Goal: Check status: Check status

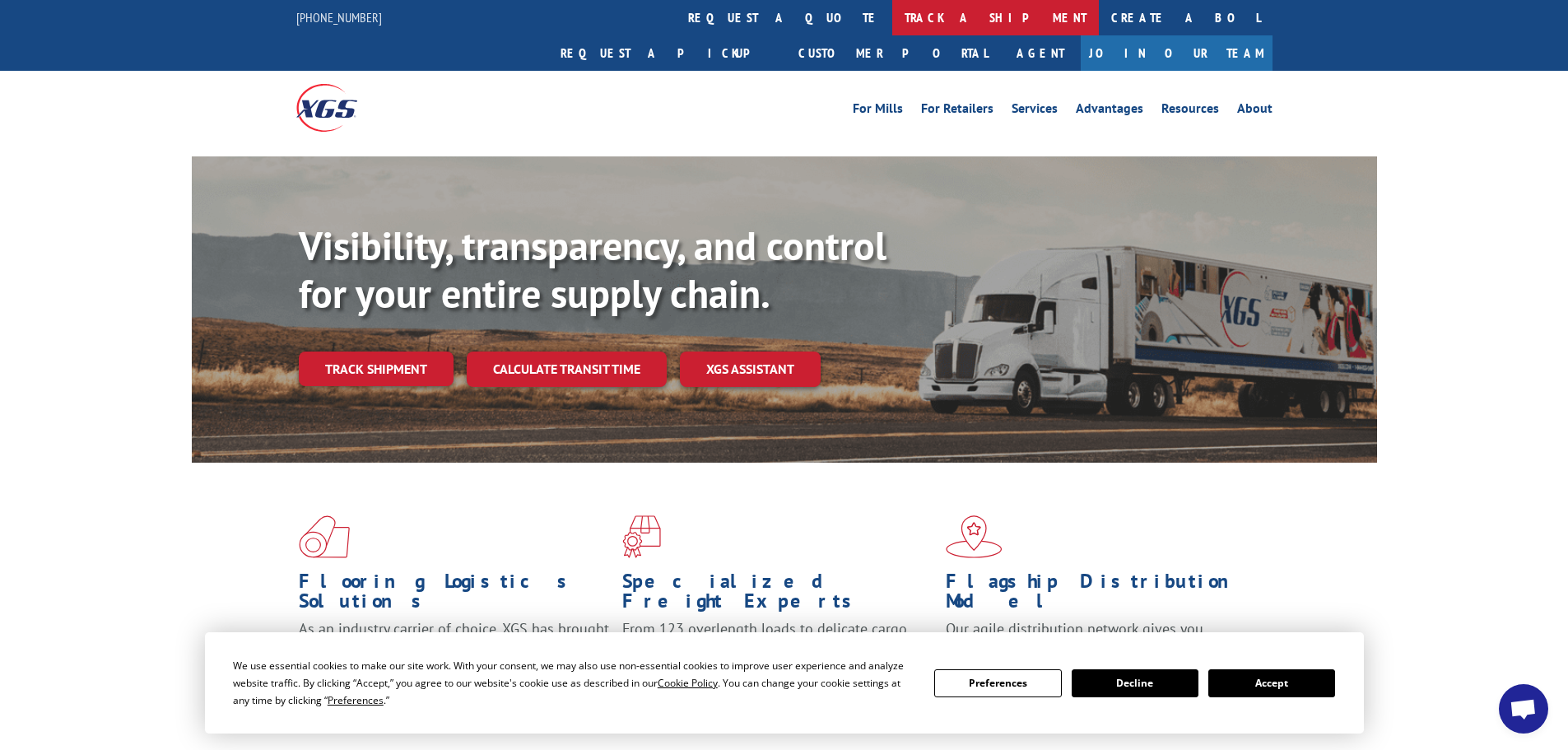
click at [893, 15] on link "track a shipment" at bounding box center [995, 17] width 207 height 36
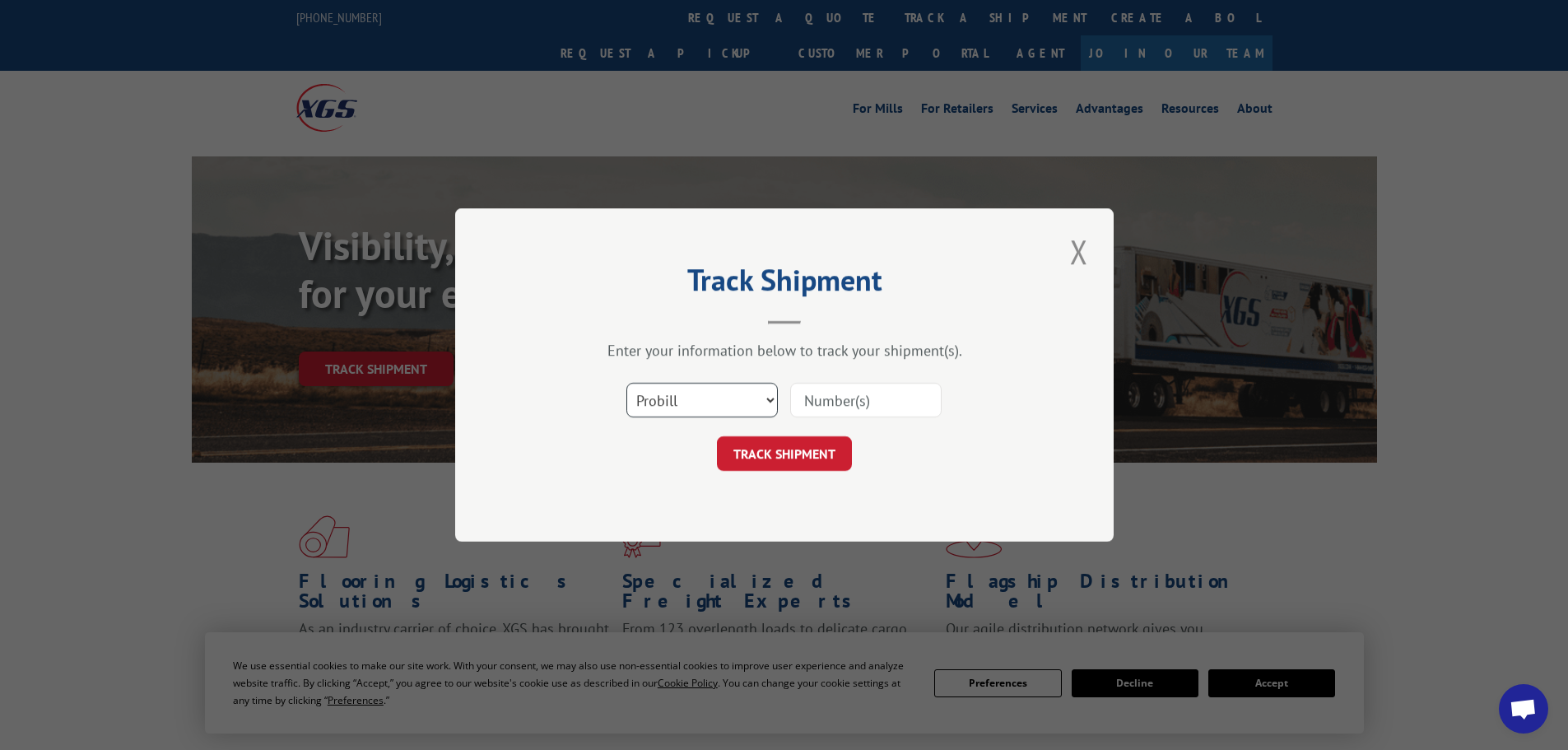
click at [715, 399] on select "Select category... Probill BOL PO" at bounding box center [703, 400] width 152 height 35
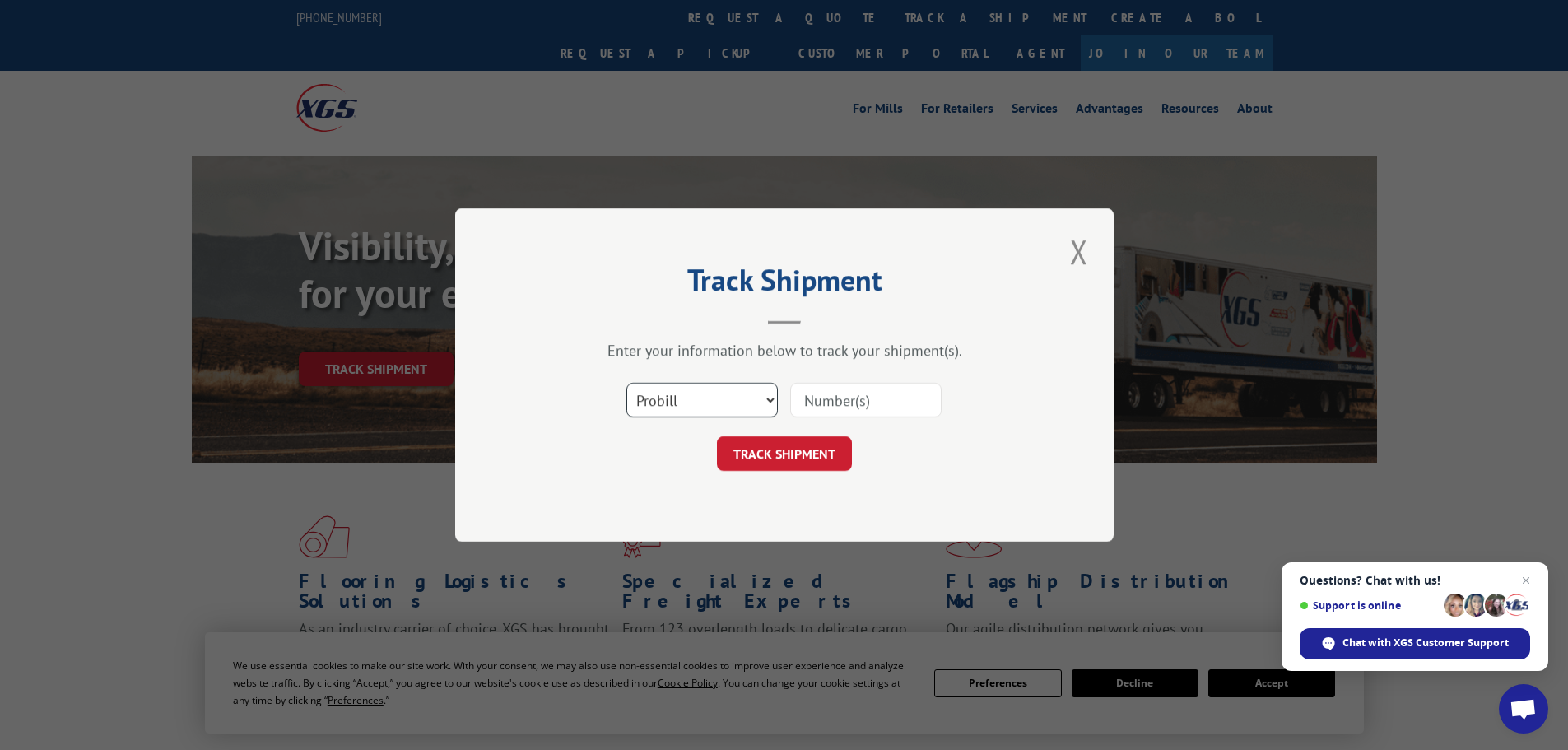
select select "bol"
click at [627, 382] on select "Select category... Probill BOL PO" at bounding box center [703, 400] width 152 height 35
click at [824, 402] on input at bounding box center [866, 400] width 152 height 35
paste input "5967553 P"
type input "5967553"
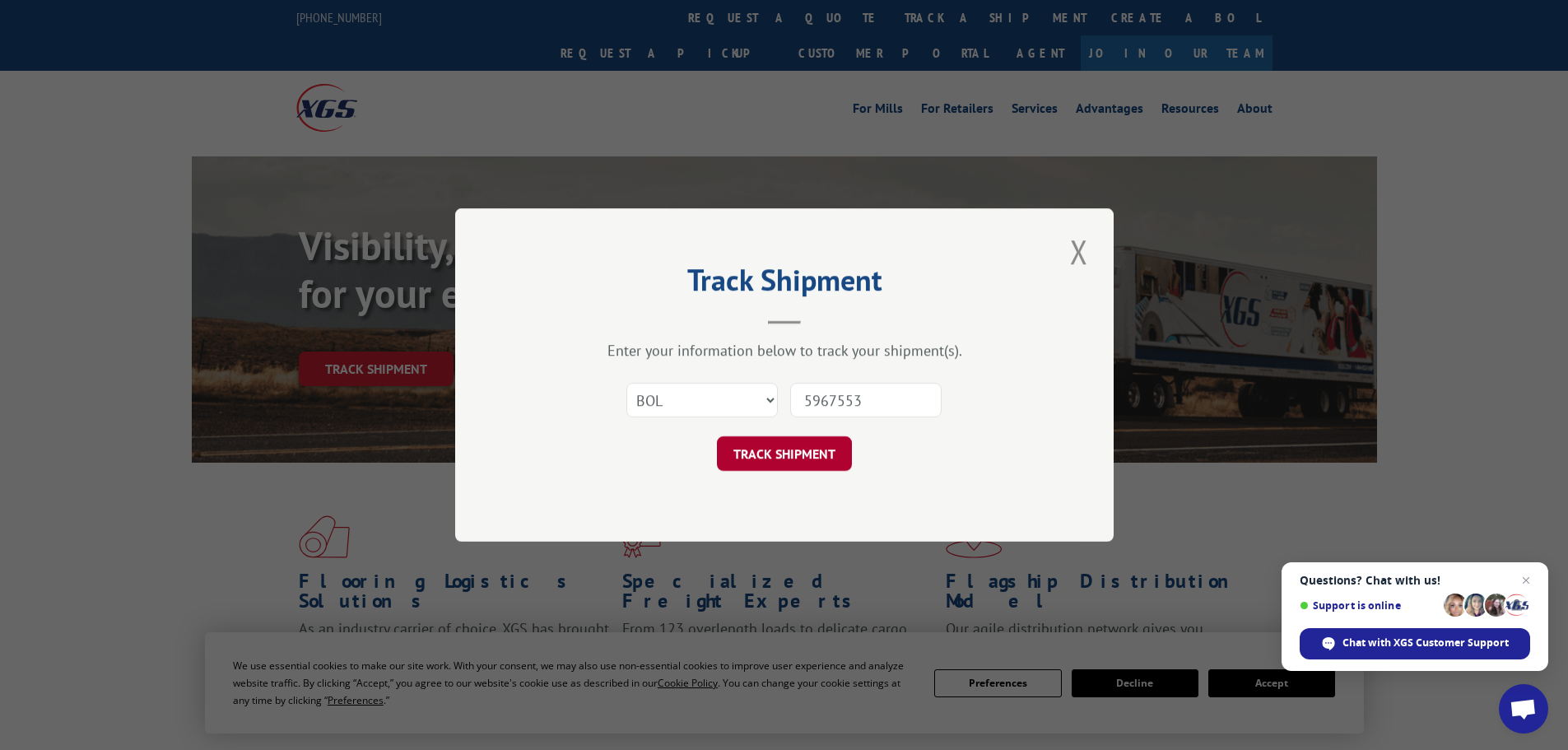
click at [818, 463] on button "TRACK SHIPMENT" at bounding box center [784, 454] width 135 height 35
